Goal: Check status: Check status

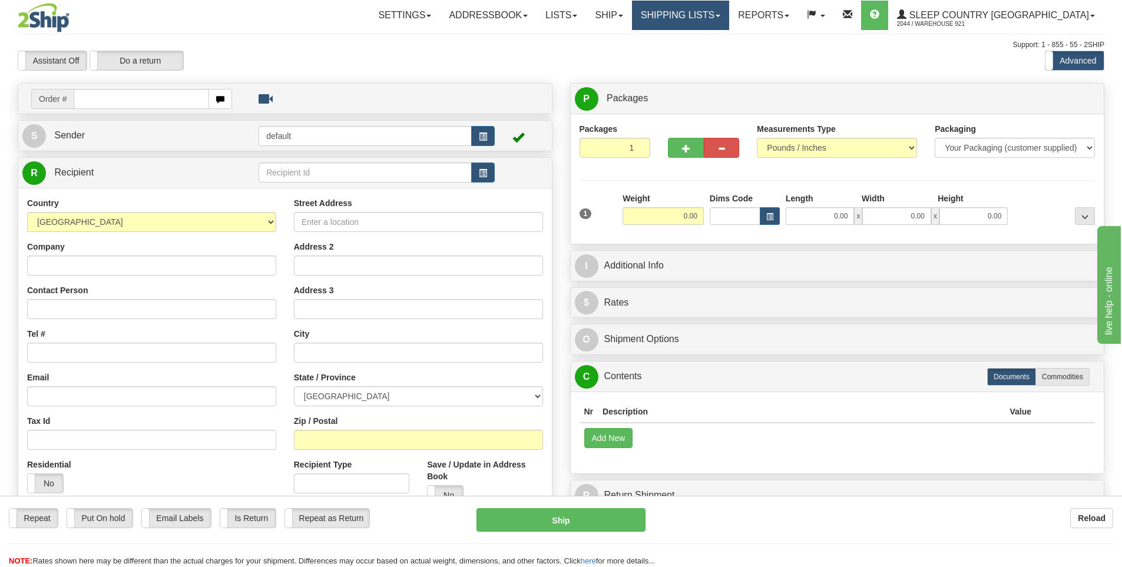
click at [722, 4] on link "Shipping lists" at bounding box center [680, 15] width 97 height 29
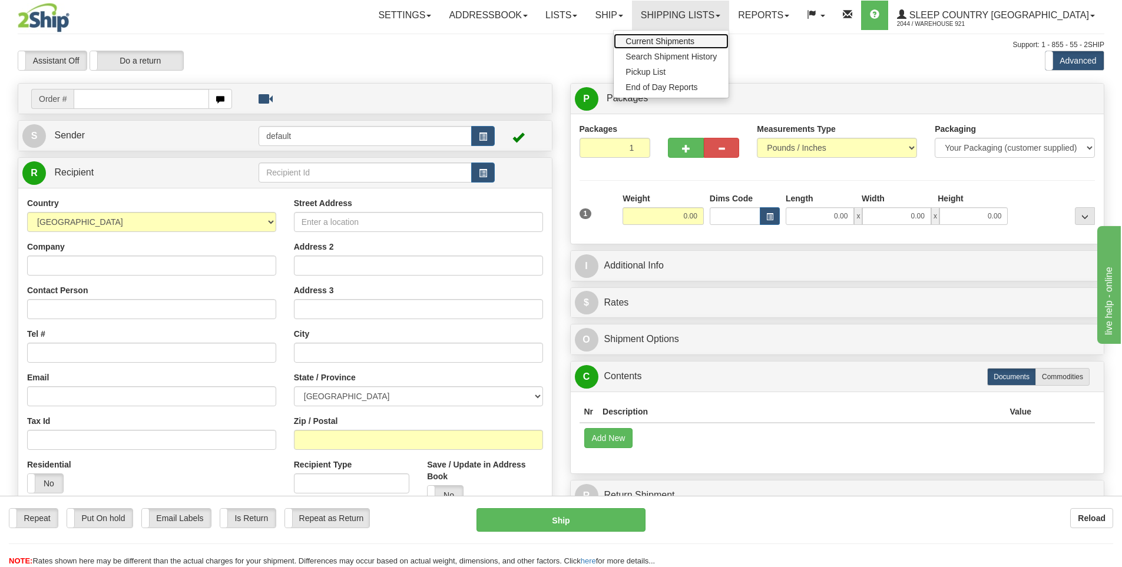
click at [729, 47] on link "Current Shipments" at bounding box center [671, 41] width 115 height 15
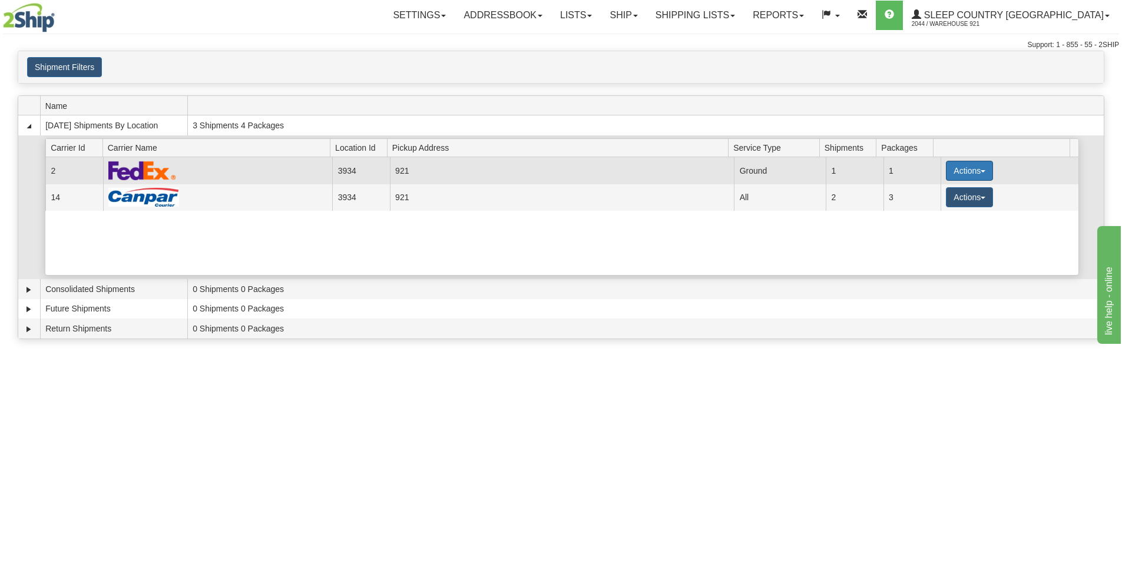
click at [947, 168] on button "Actions" at bounding box center [969, 171] width 47 height 20
click at [942, 195] on span "Details" at bounding box center [926, 193] width 32 height 8
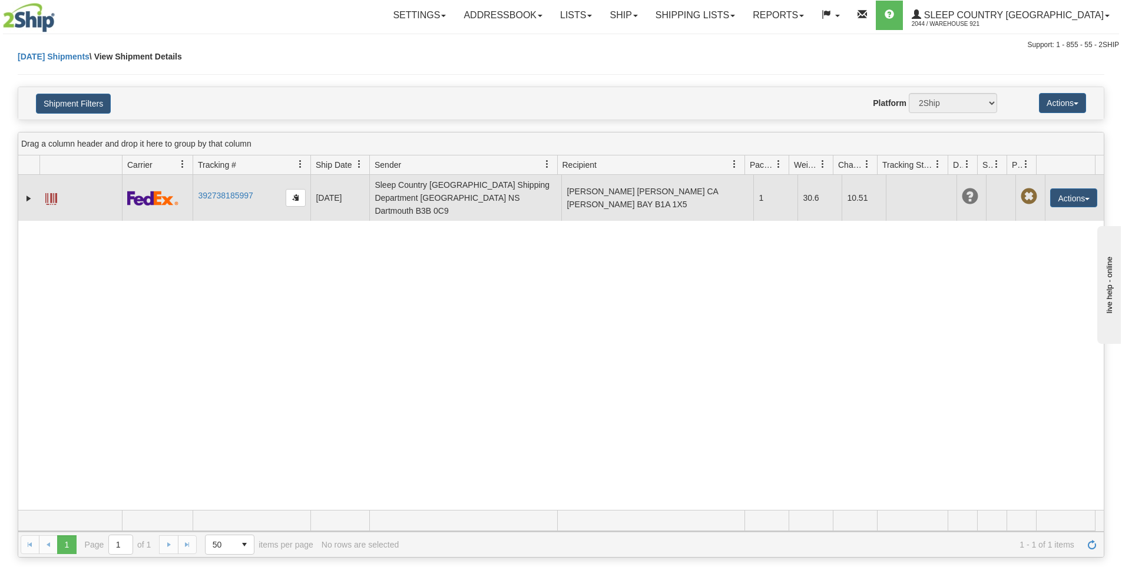
click at [682, 193] on td "GRACIE RAFFERTY GRACIE RAFFERTY CA NS GLACE BAY B1A 1X5" at bounding box center [657, 198] width 192 height 46
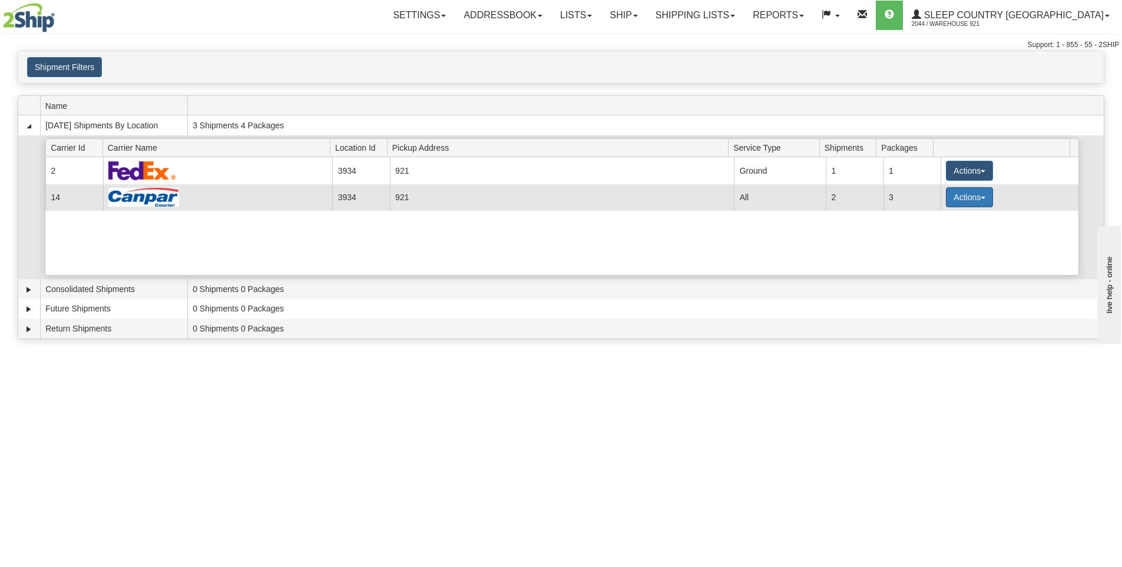
click at [971, 201] on button "Actions" at bounding box center [969, 197] width 47 height 20
click at [940, 225] on link "Details" at bounding box center [945, 219] width 94 height 15
